Goal: Information Seeking & Learning: Learn about a topic

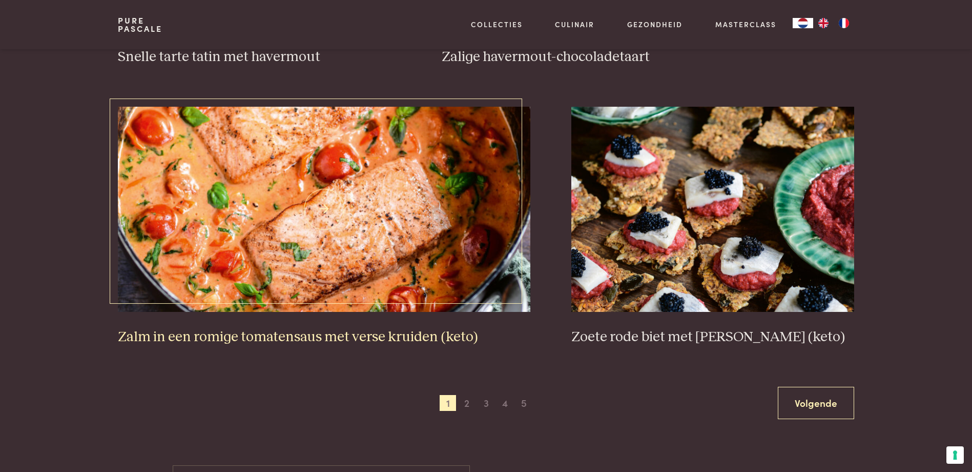
scroll to position [1794, 0]
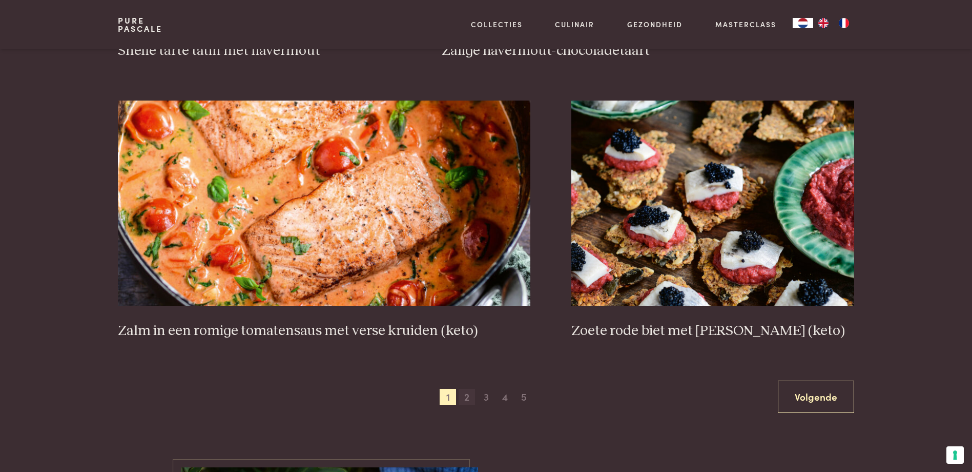
click at [470, 395] on span "2" at bounding box center [467, 397] width 16 height 16
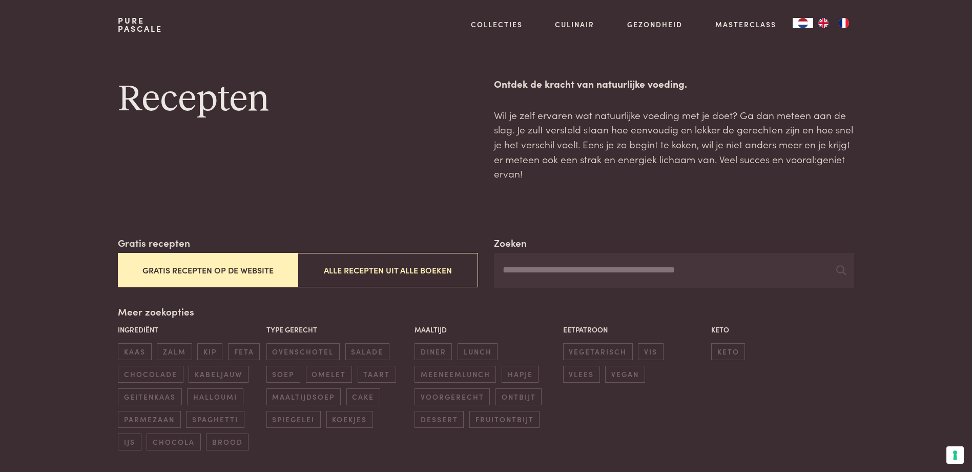
scroll to position [47, 0]
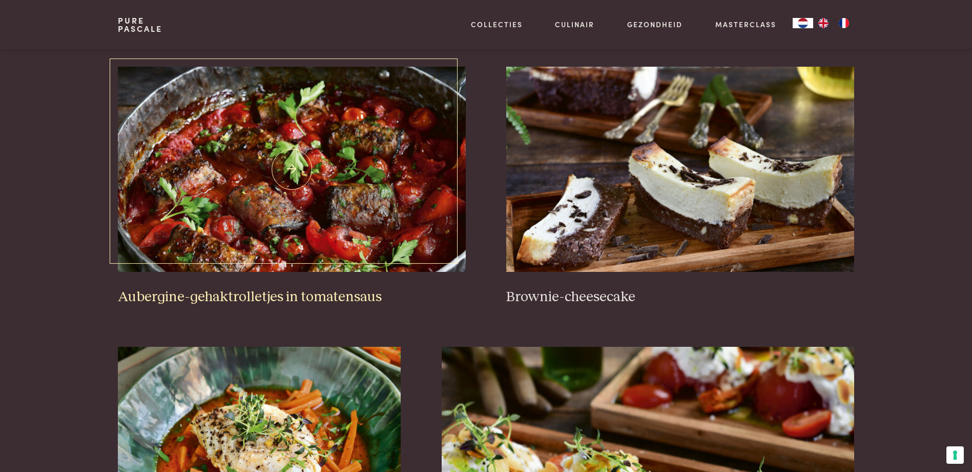
scroll to position [410, 0]
click at [294, 299] on h3 "Aubergine-gehaktrolletjes in tomatensaus" at bounding box center [292, 298] width 348 height 18
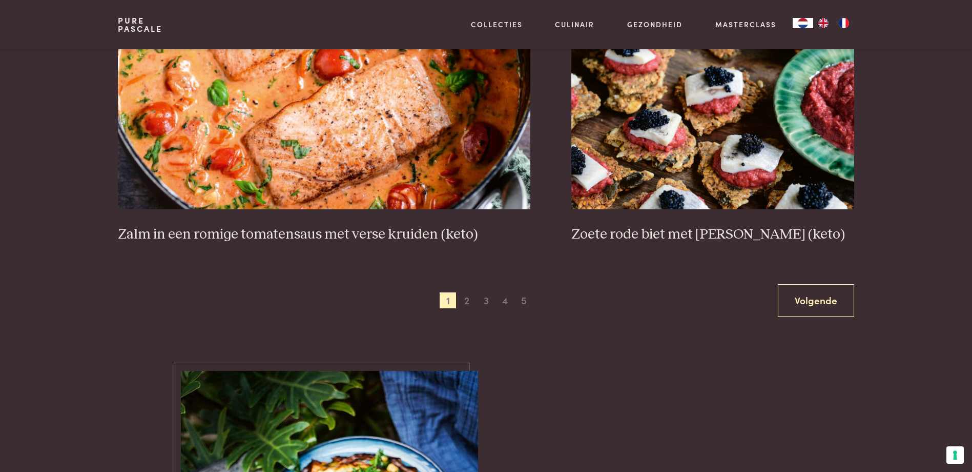
scroll to position [1897, 0]
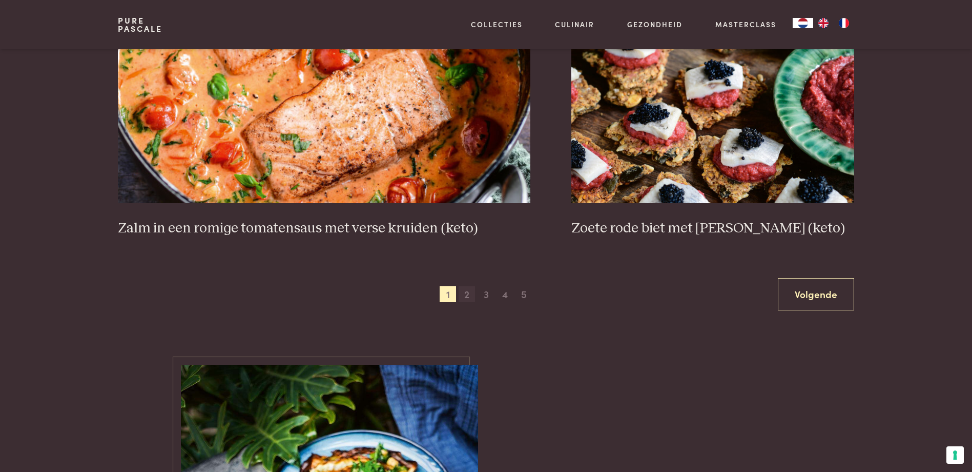
click at [466, 297] on span "2" at bounding box center [467, 294] width 16 height 16
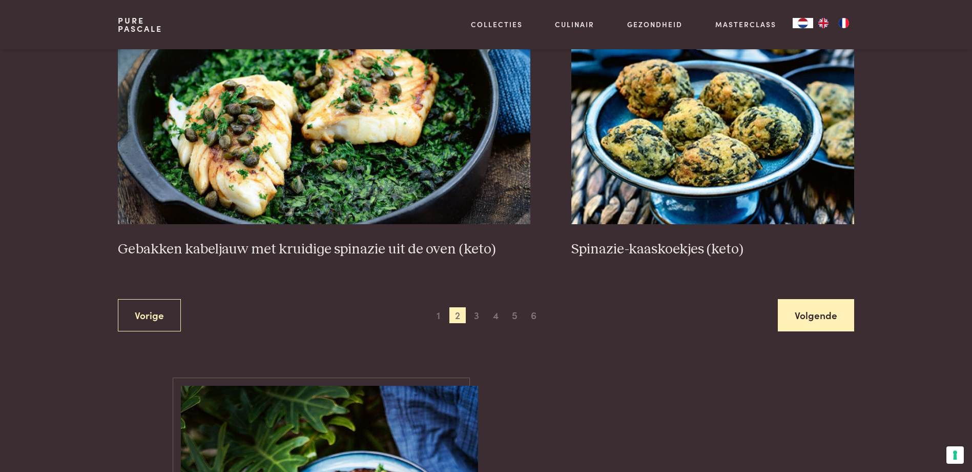
click at [819, 312] on link "Volgende" at bounding box center [816, 315] width 76 height 32
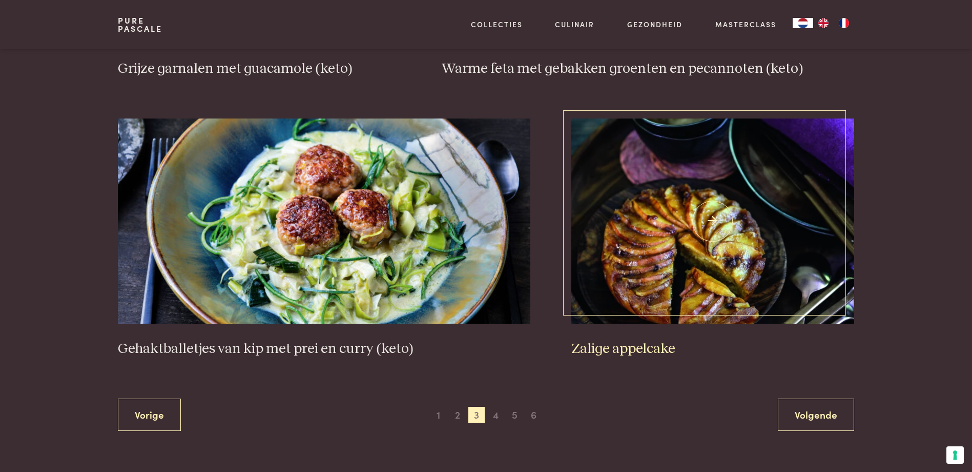
scroll to position [1876, 0]
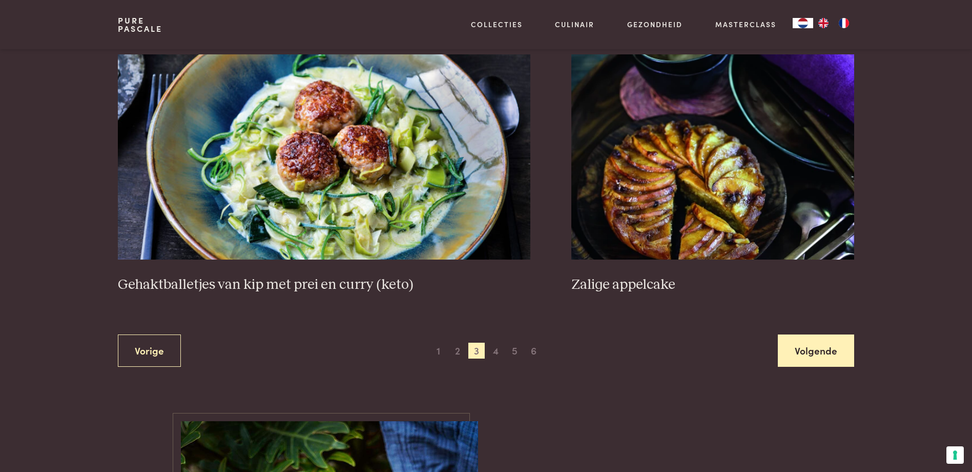
click at [814, 356] on link "Volgende" at bounding box center [816, 350] width 76 height 32
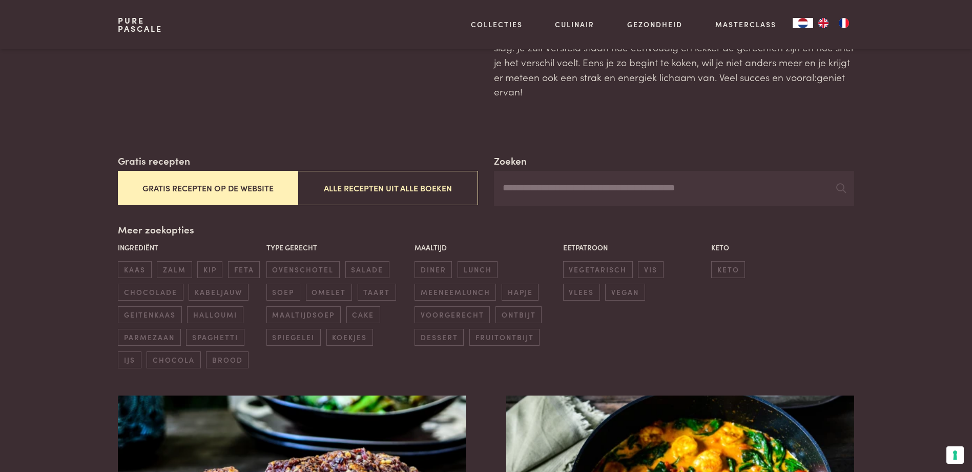
scroll to position [82, 0]
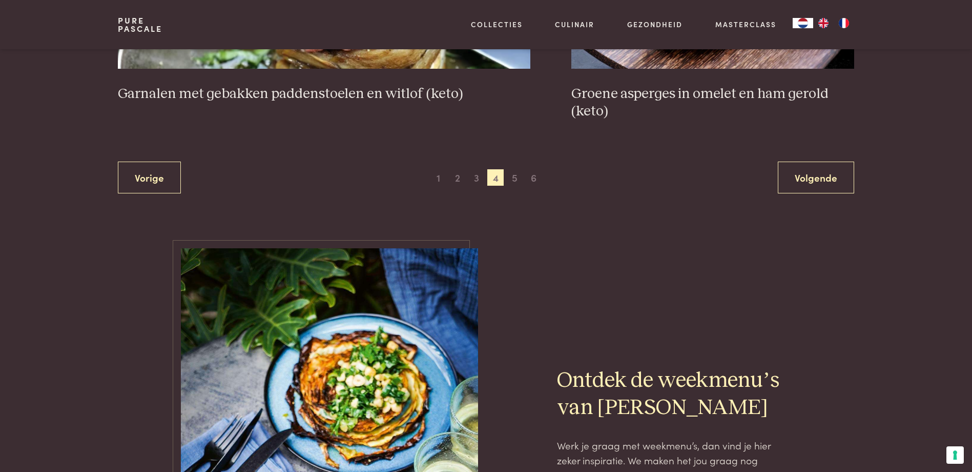
scroll to position [1937, 0]
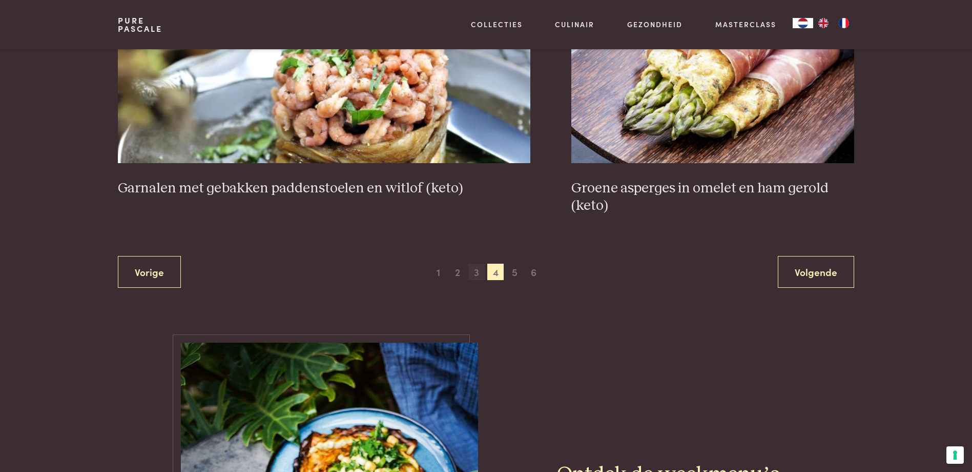
click at [474, 278] on span "3" at bounding box center [477, 271] width 16 height 16
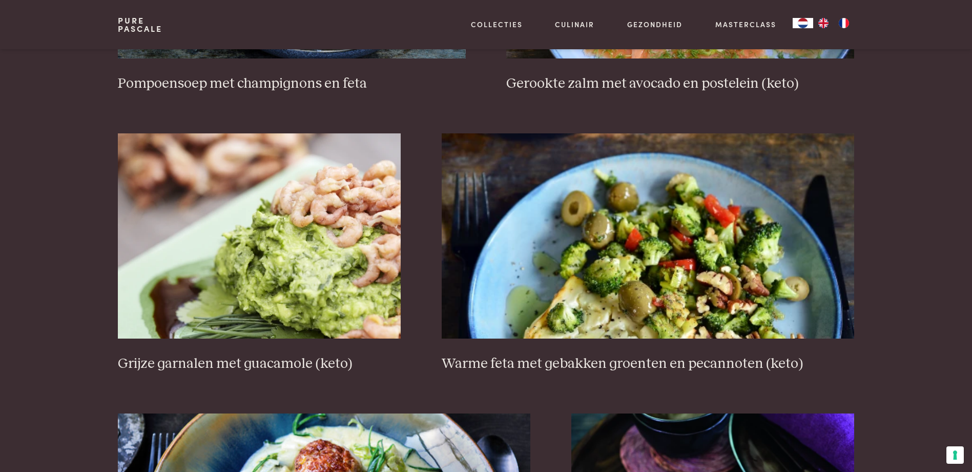
scroll to position [1773, 0]
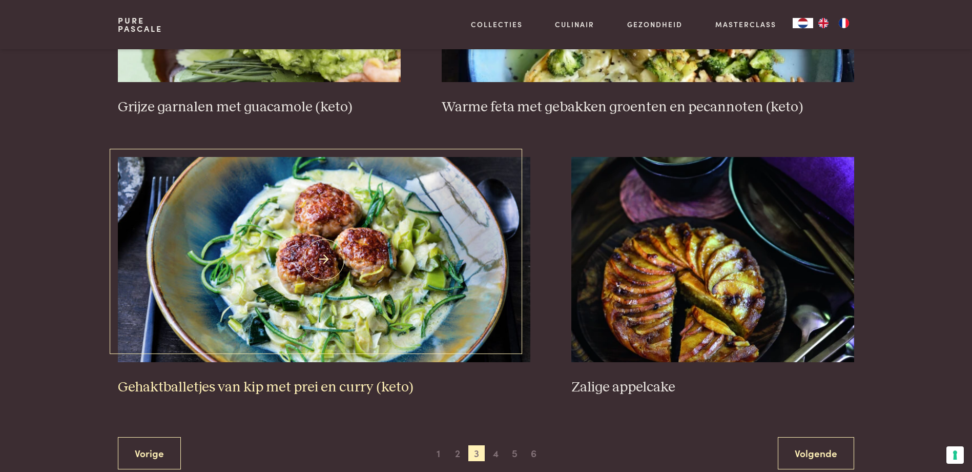
click at [262, 382] on h3 "Gehaktballetjes van kip met prei en curry (keto)" at bounding box center [324, 387] width 413 height 18
